Goal: Information Seeking & Learning: Learn about a topic

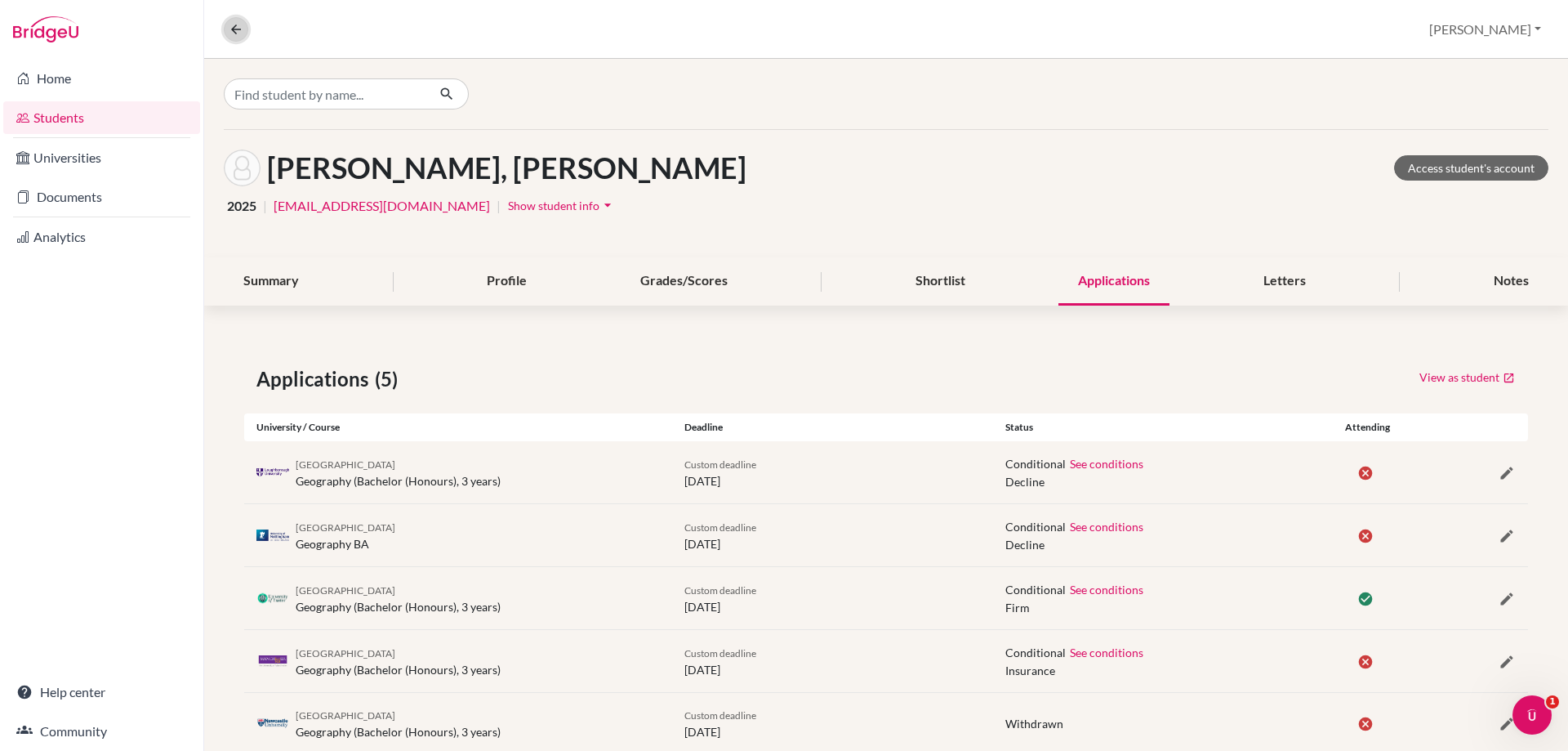
click at [228, 32] on button at bounding box center [236, 29] width 25 height 25
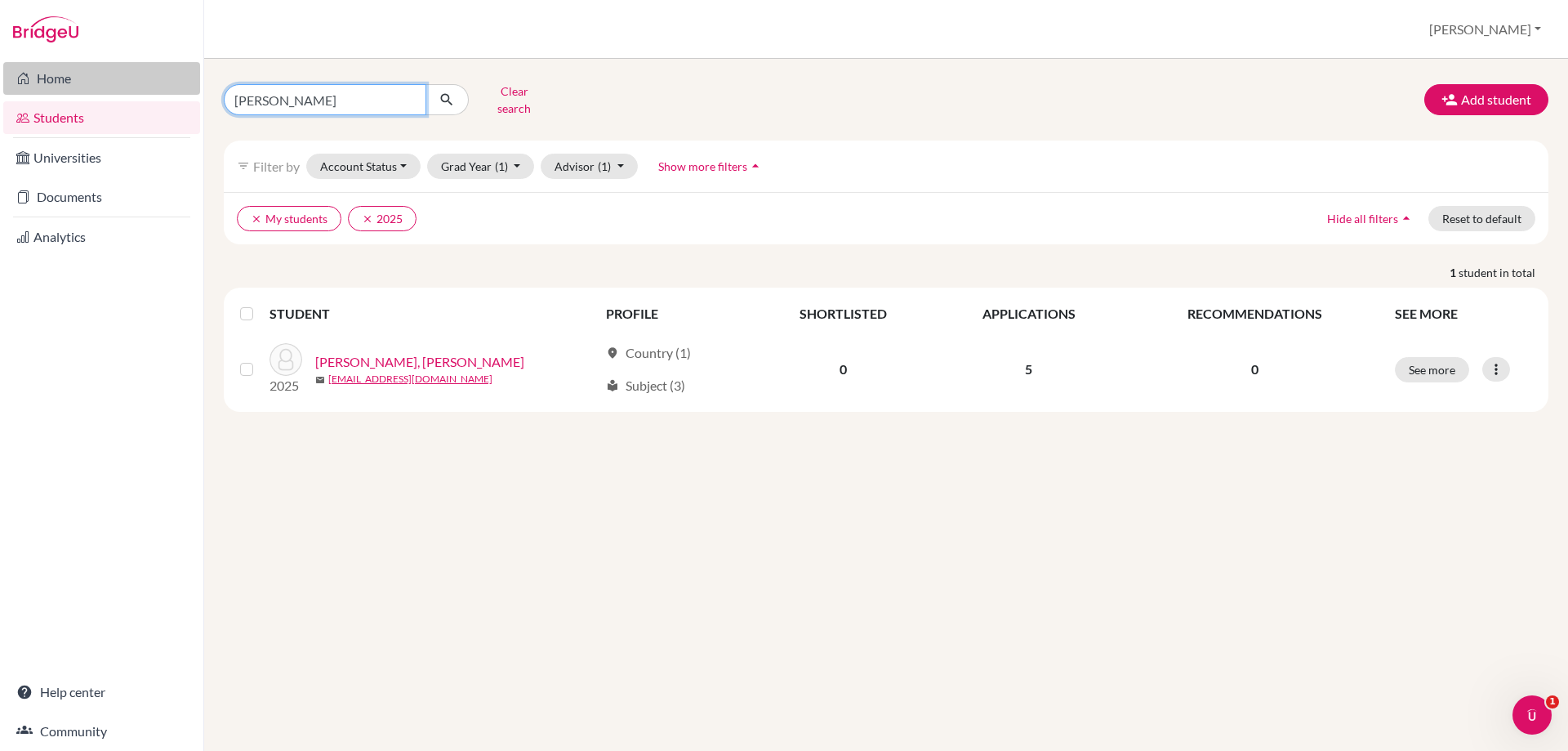
drag, startPoint x: 257, startPoint y: 87, endPoint x: 177, endPoint y: 74, distance: 81.0
click at [186, 77] on div "Home Students Universities Documents Analytics Help center Community Students o…" at bounding box center [784, 376] width 1568 height 751
type input "shams"
click button "submit" at bounding box center [447, 100] width 44 height 31
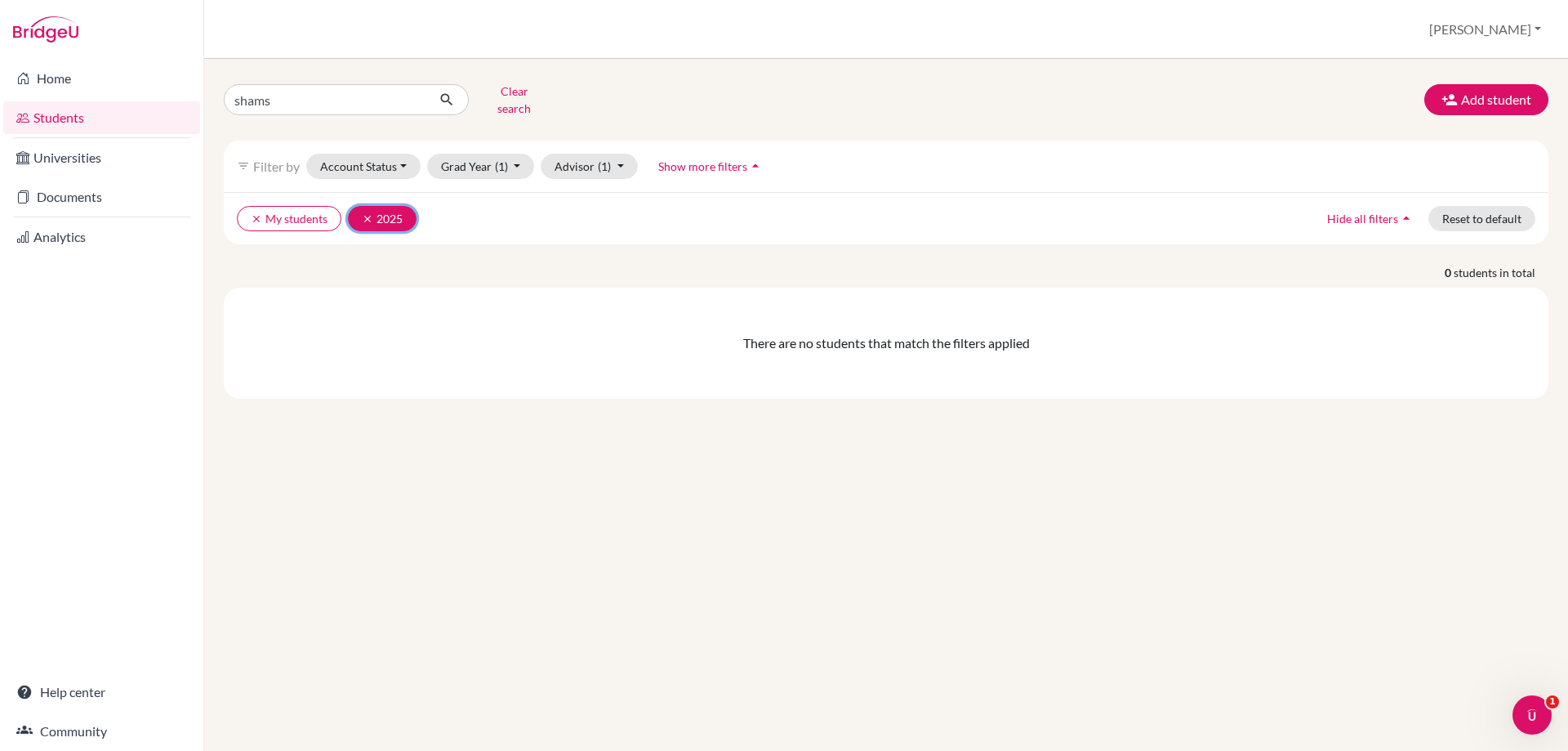
click at [370, 213] on icon "clear" at bounding box center [368, 219] width 11 height 11
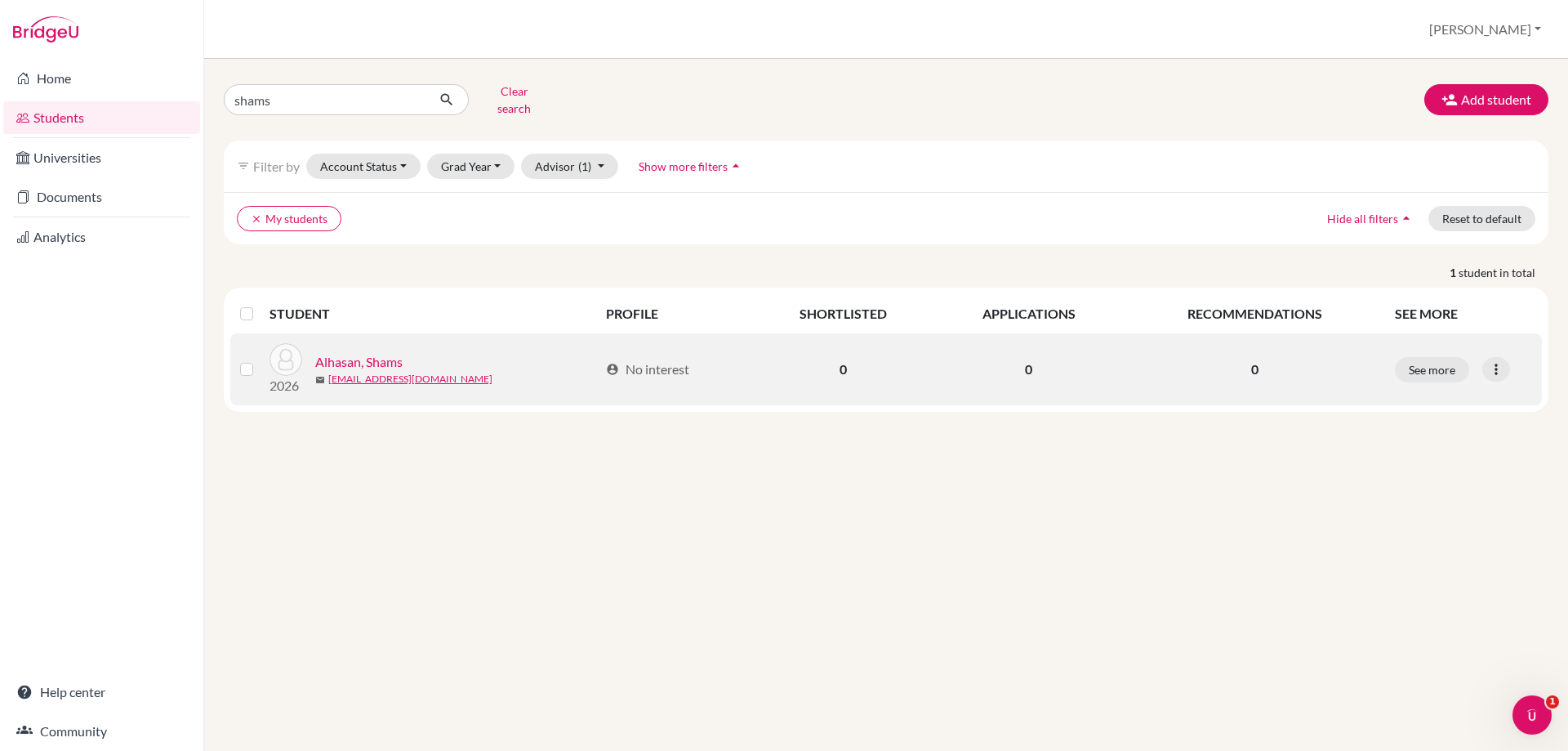
click at [361, 352] on link "Alhasan, Shams" at bounding box center [359, 361] width 87 height 20
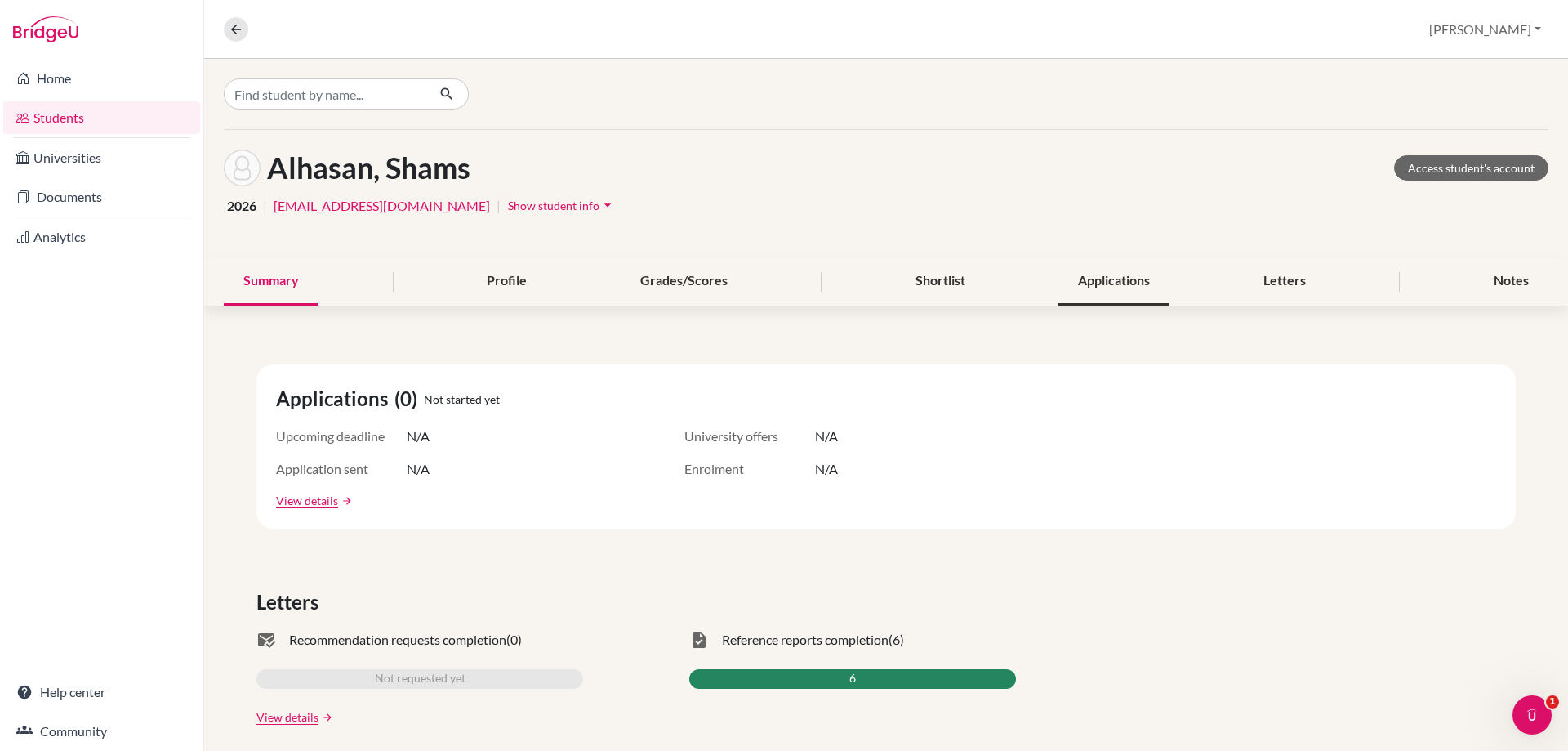
click at [1091, 281] on div "Applications" at bounding box center [1114, 281] width 111 height 48
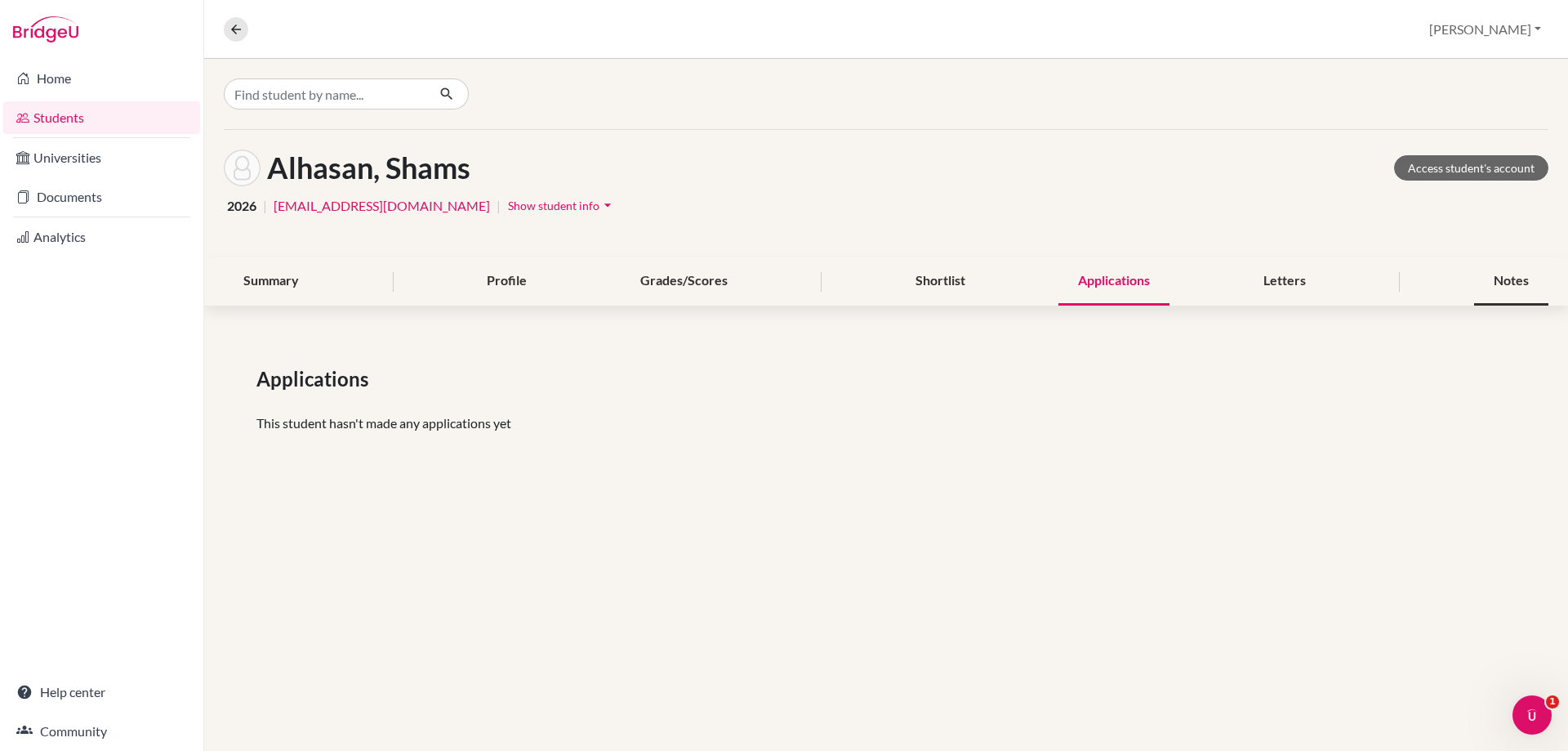
click at [1500, 286] on div "Notes" at bounding box center [1511, 281] width 74 height 48
